Goal: Task Accomplishment & Management: Manage account settings

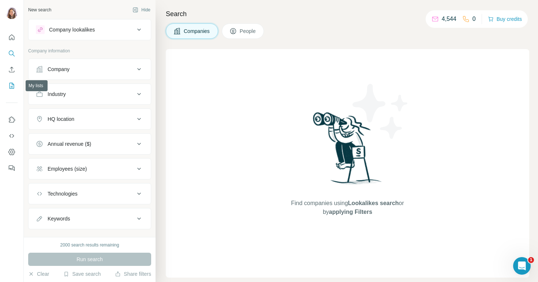
click at [13, 83] on icon "My lists" at bounding box center [11, 85] width 7 height 7
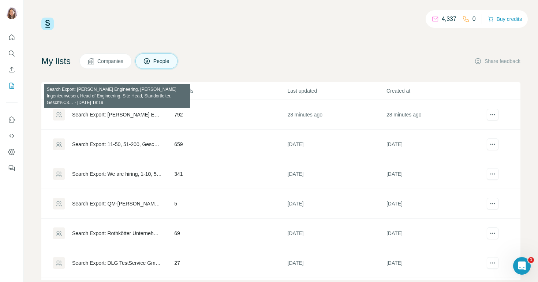
click at [142, 114] on div "Search Export: [PERSON_NAME] Engineering, [PERSON_NAME] Ingenieurwesen, Head of…" at bounding box center [117, 114] width 90 height 7
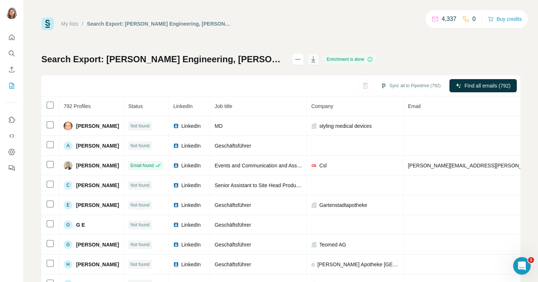
click at [315, 61] on icon "button" at bounding box center [313, 59] width 4 height 6
